Goal: Find specific page/section: Find specific page/section

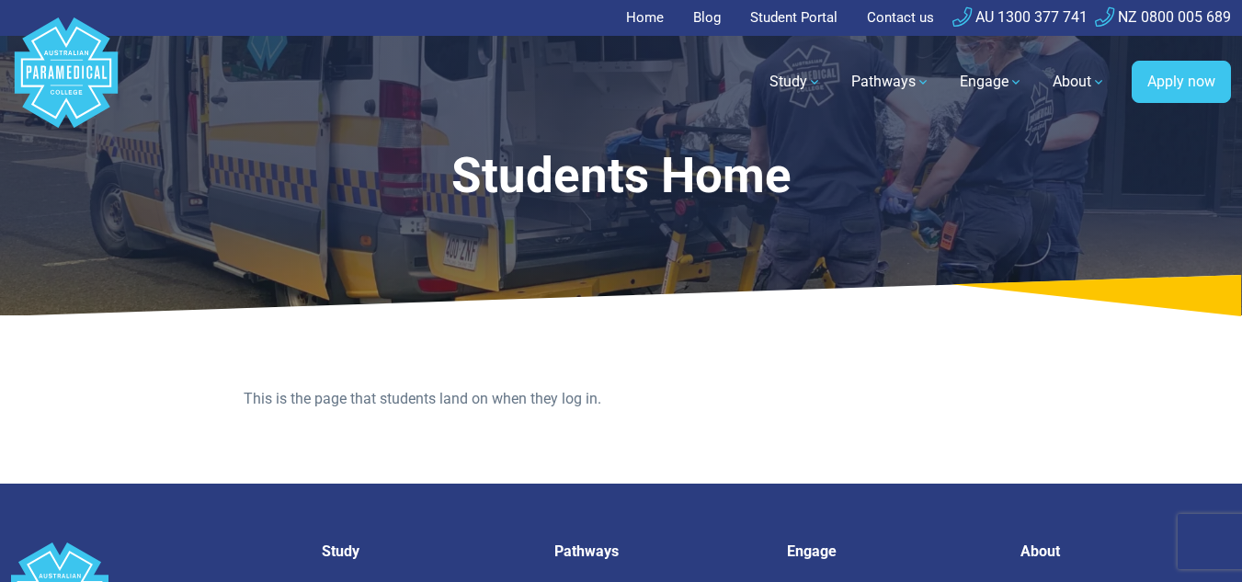
click at [763, 14] on link "Student Portal" at bounding box center [793, 18] width 109 height 36
click at [780, 11] on link "Student Portal" at bounding box center [793, 18] width 109 height 36
click at [768, 26] on link "Student Portal" at bounding box center [793, 18] width 109 height 36
click at [770, 26] on link "Student Portal" at bounding box center [793, 18] width 109 height 36
